Goal: Navigation & Orientation: Find specific page/section

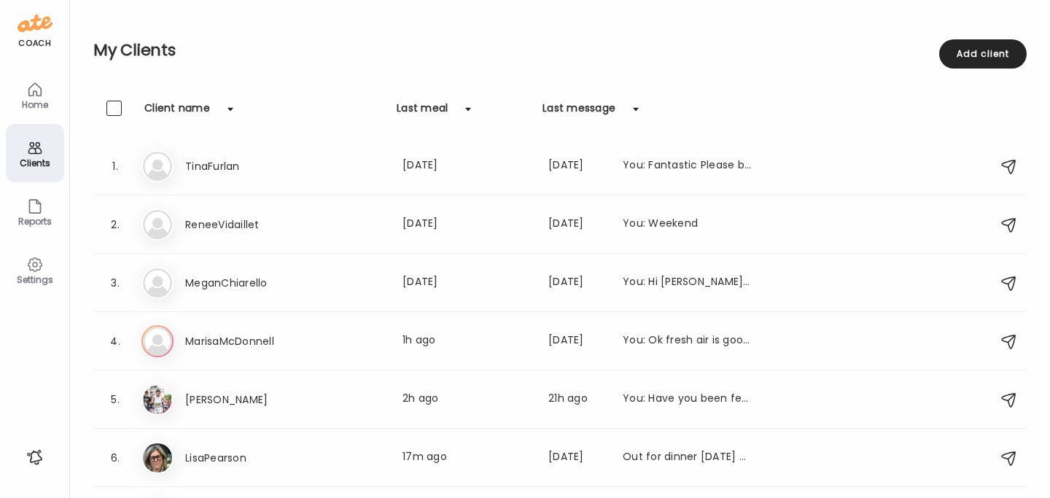
click at [39, 102] on div "Home" at bounding box center [35, 104] width 52 height 9
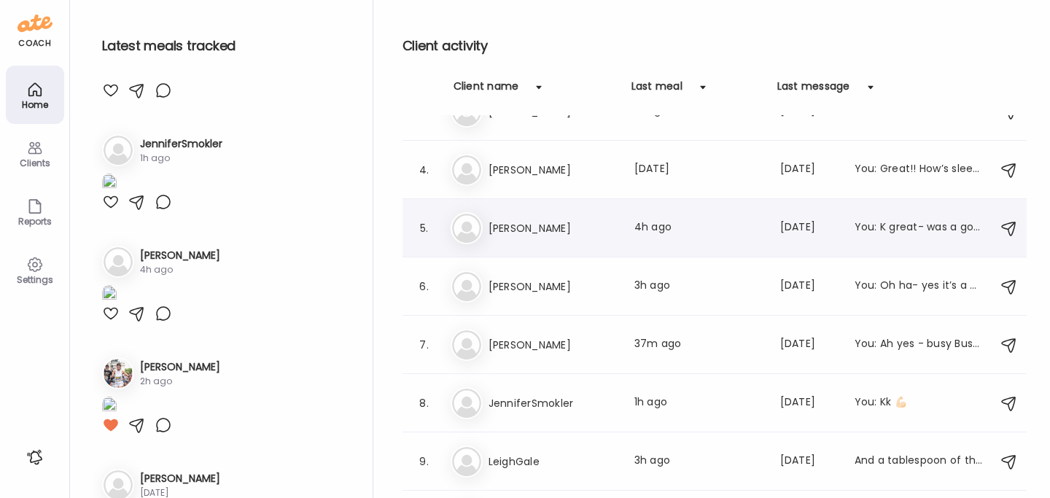
scroll to position [181, 0]
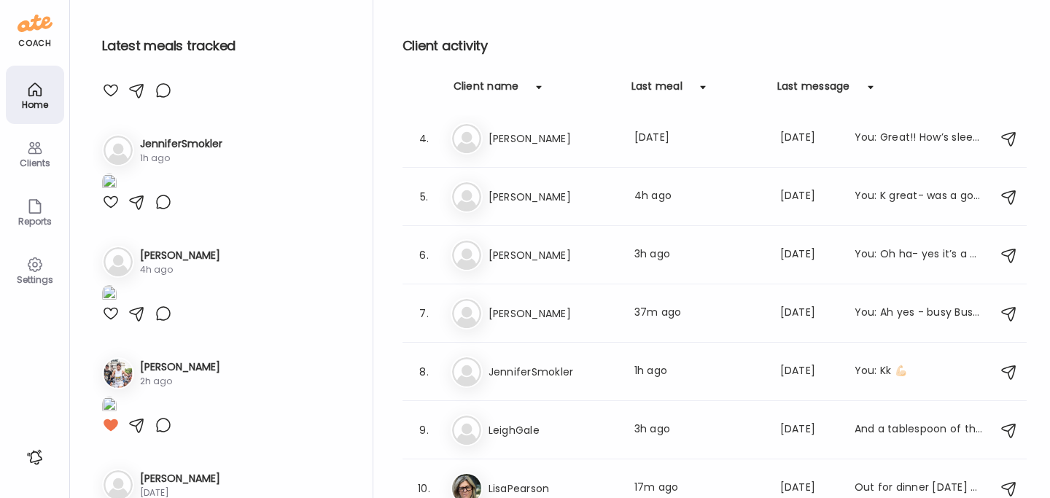
click at [577, 425] on h3 "LeighGale" at bounding box center [553, 429] width 128 height 17
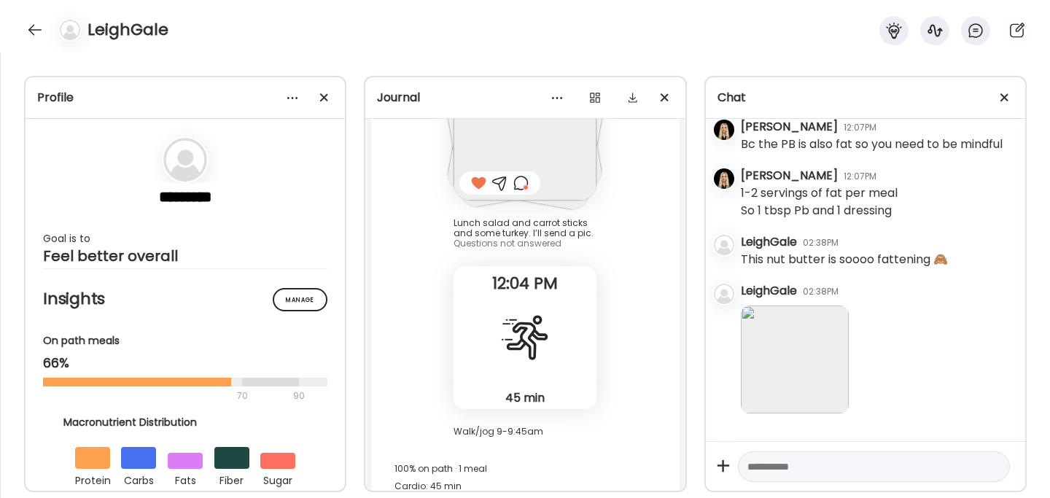
scroll to position [7749, 0]
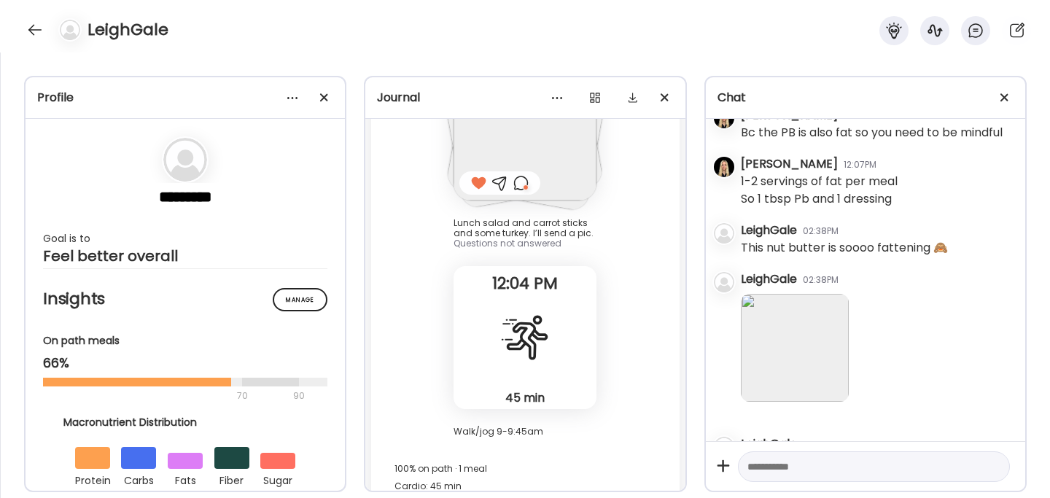
click at [779, 362] on img at bounding box center [795, 348] width 108 height 108
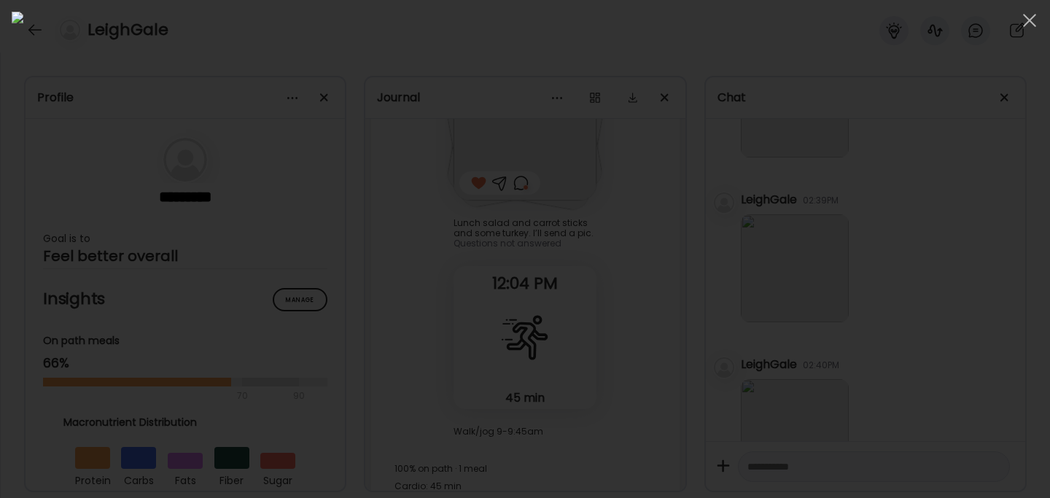
scroll to position [8529, 0]
click at [1031, 20] on div at bounding box center [1029, 20] width 29 height 29
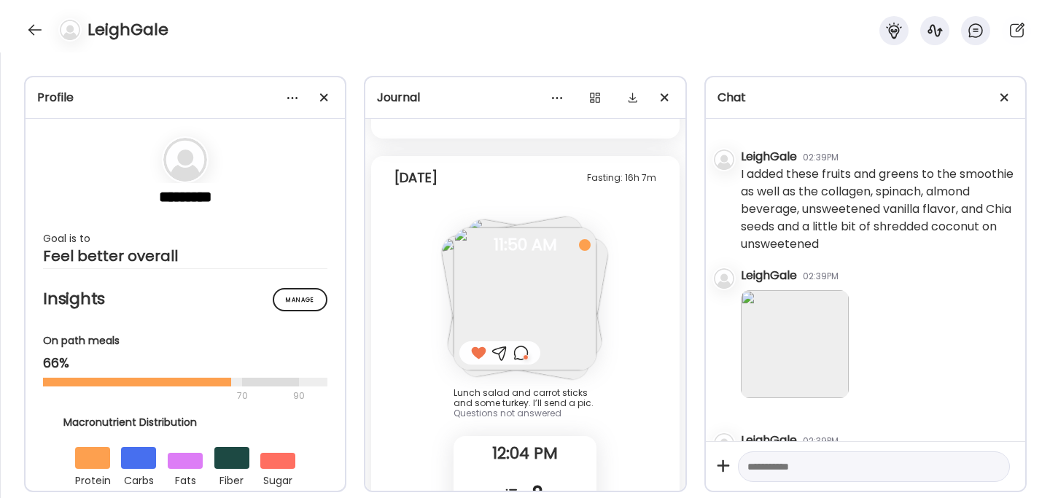
scroll to position [746, 0]
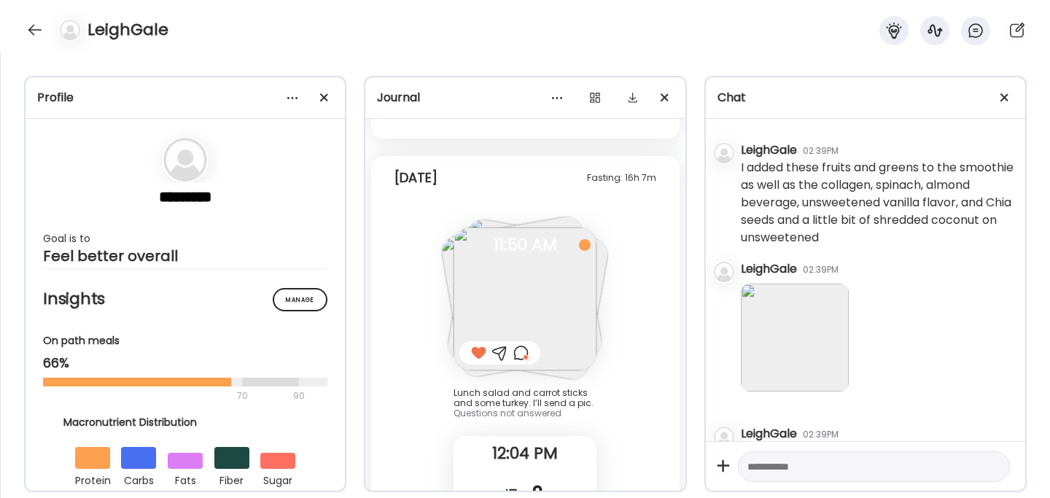
click at [783, 295] on div at bounding box center [877, 338] width 273 height 121
click at [784, 322] on img at bounding box center [795, 338] width 108 height 108
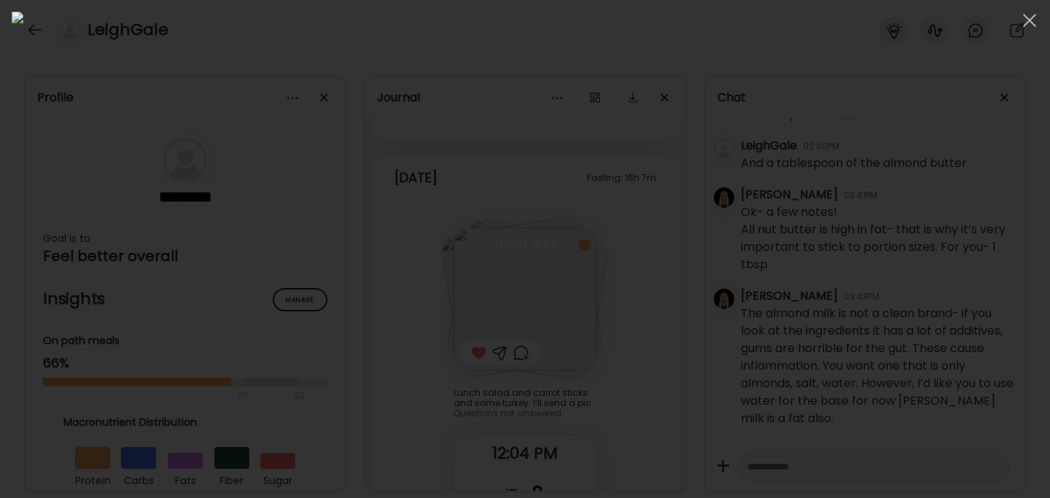
scroll to position [8684, 0]
click at [1033, 14] on div at bounding box center [1029, 20] width 29 height 29
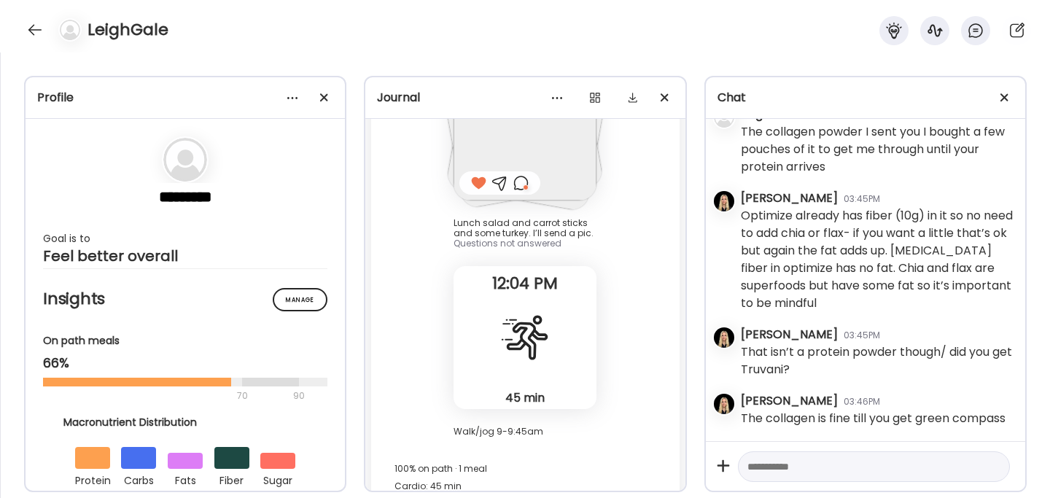
scroll to position [9119, 0]
click at [22, 29] on div "LeighGale" at bounding box center [525, 26] width 1050 height 52
click at [27, 30] on div at bounding box center [34, 29] width 23 height 23
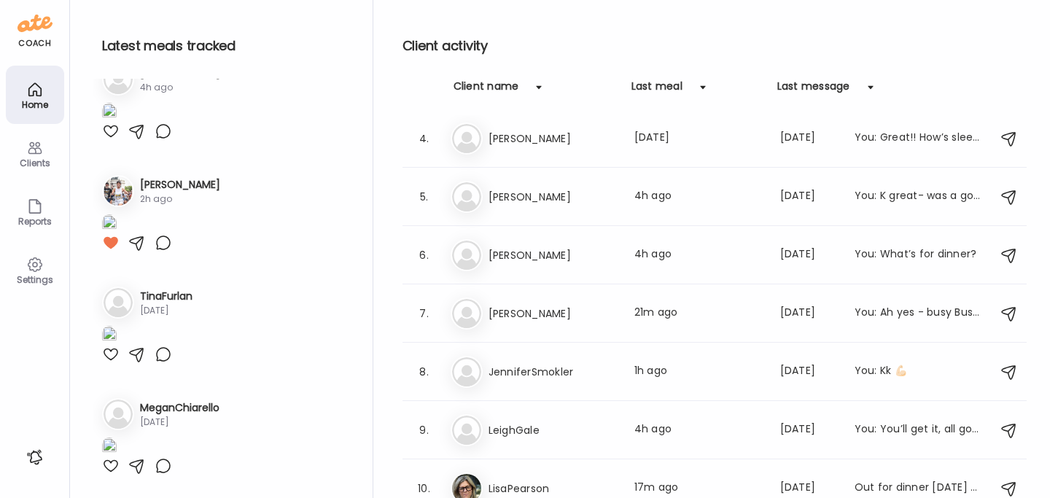
scroll to position [1295, 0]
click at [25, 163] on div "Clients" at bounding box center [35, 162] width 52 height 9
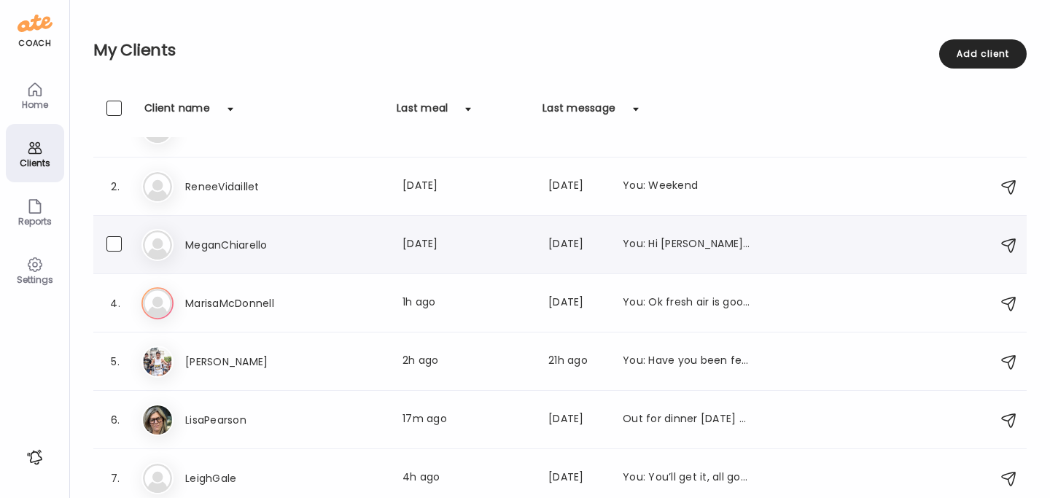
scroll to position [0, 0]
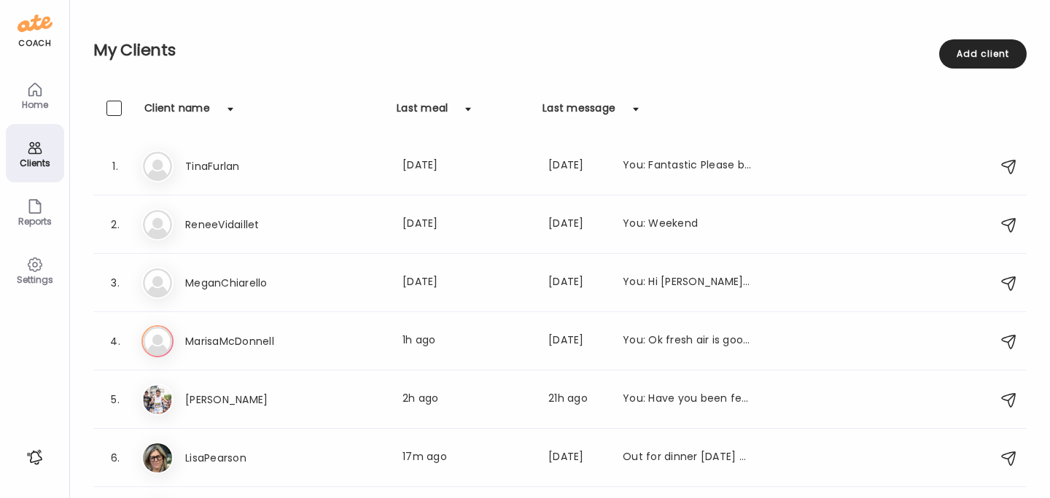
click at [40, 93] on icon at bounding box center [34, 89] width 12 height 12
